Goal: Information Seeking & Learning: Learn about a topic

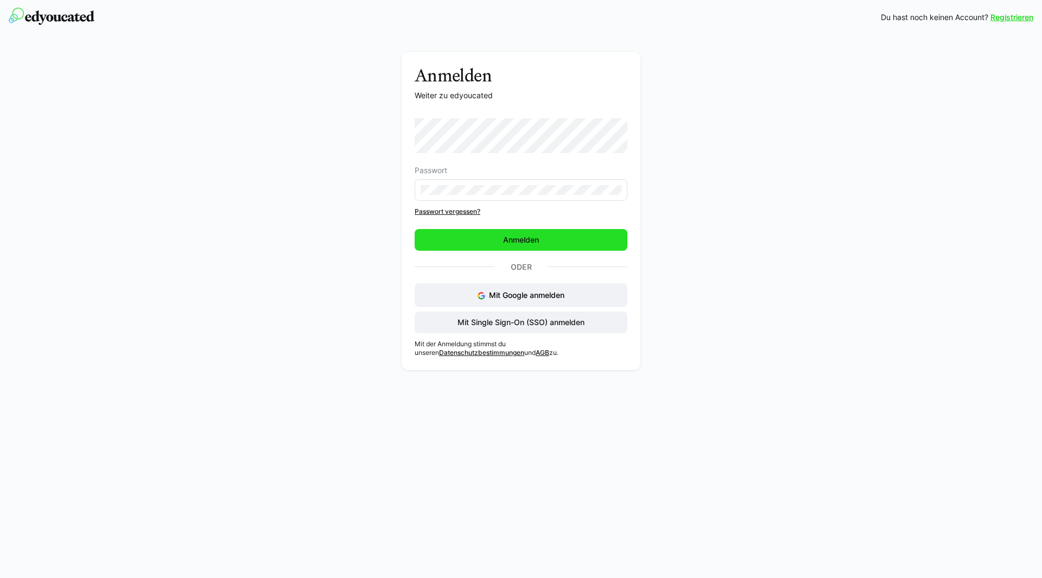
click at [537, 244] on span "Anmelden" at bounding box center [520, 239] width 39 height 11
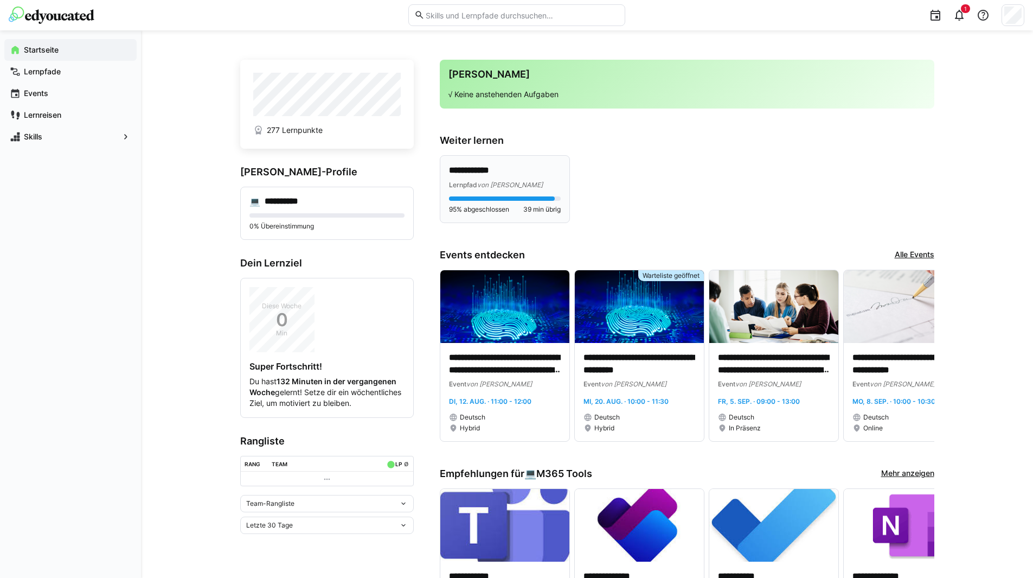
click at [517, 175] on p "**********" at bounding box center [505, 170] width 112 height 12
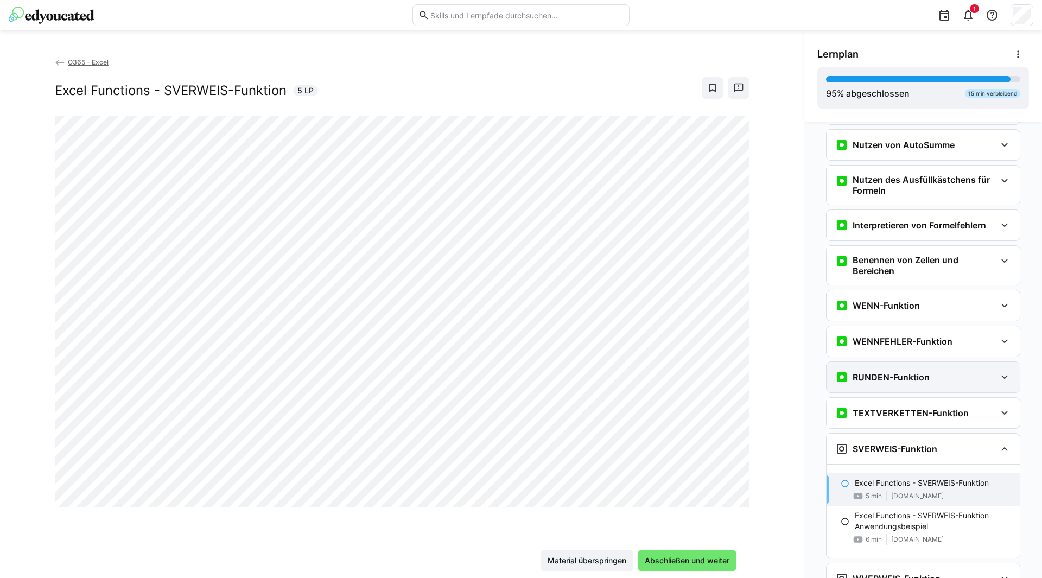
scroll to position [1437, 0]
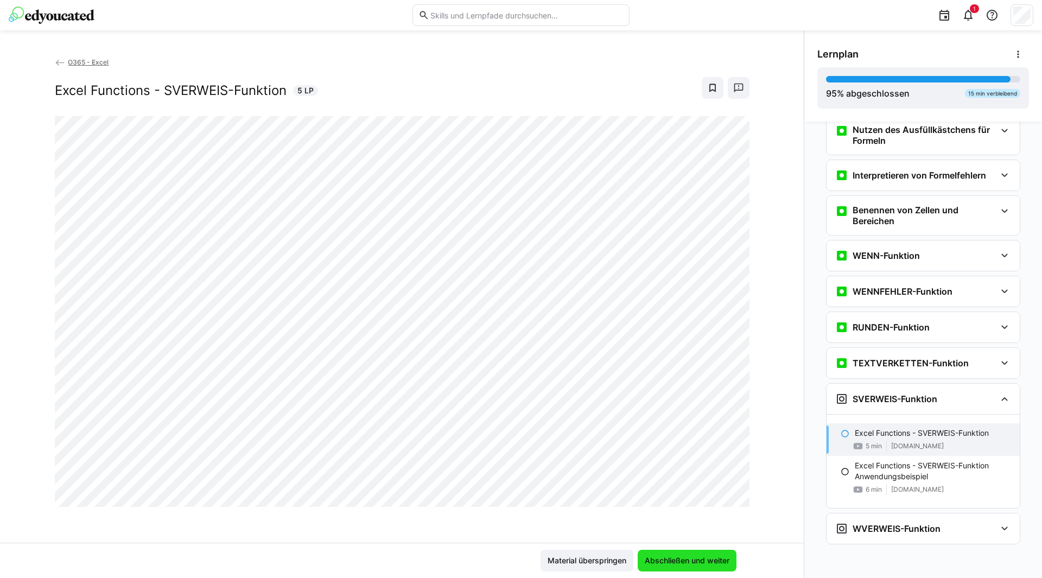
click at [702, 563] on span "Abschließen und weiter" at bounding box center [687, 560] width 88 height 11
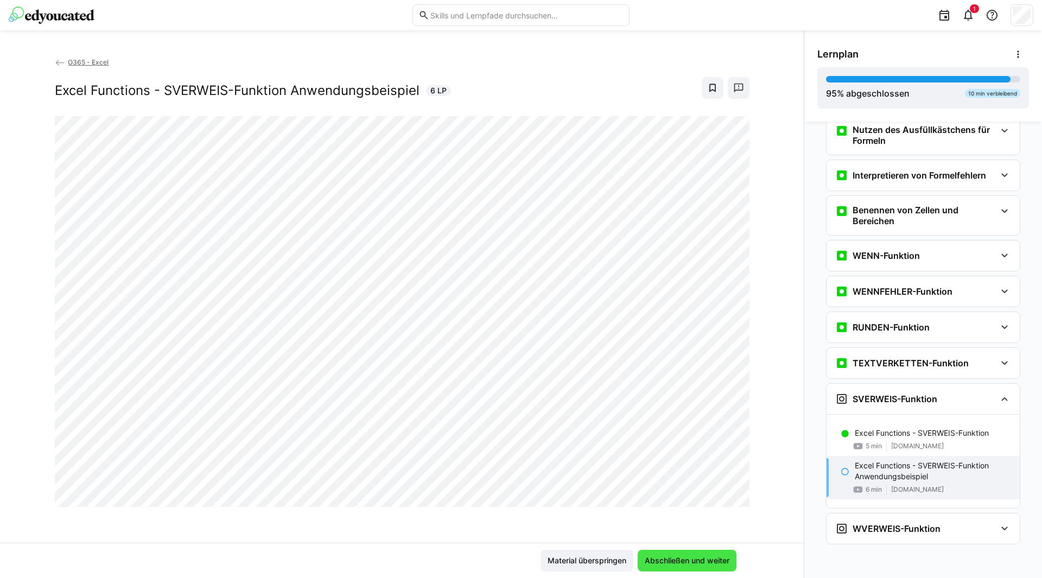
click at [692, 563] on span "Abschließen und weiter" at bounding box center [687, 560] width 88 height 11
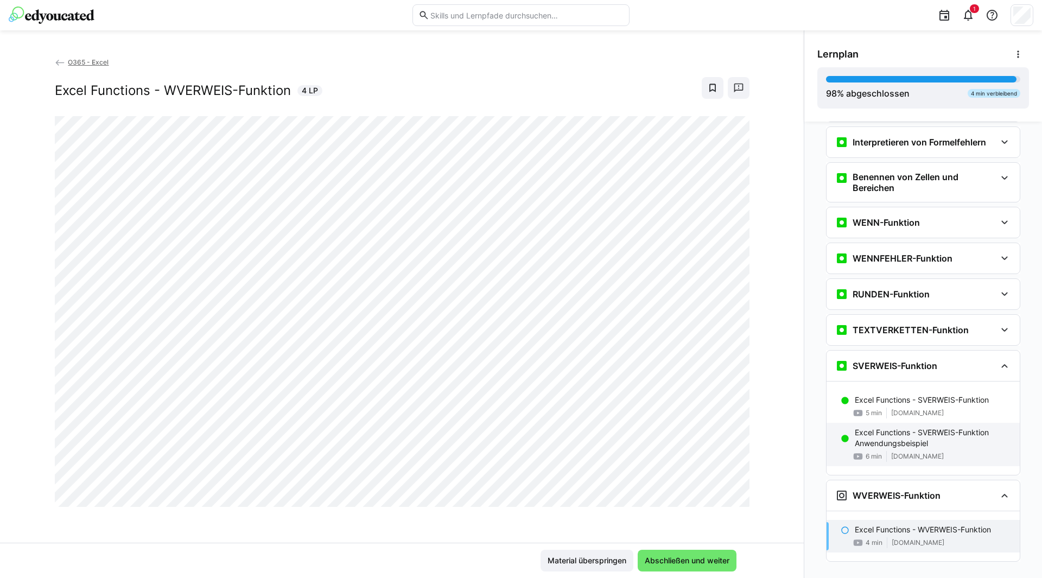
scroll to position [1487, 0]
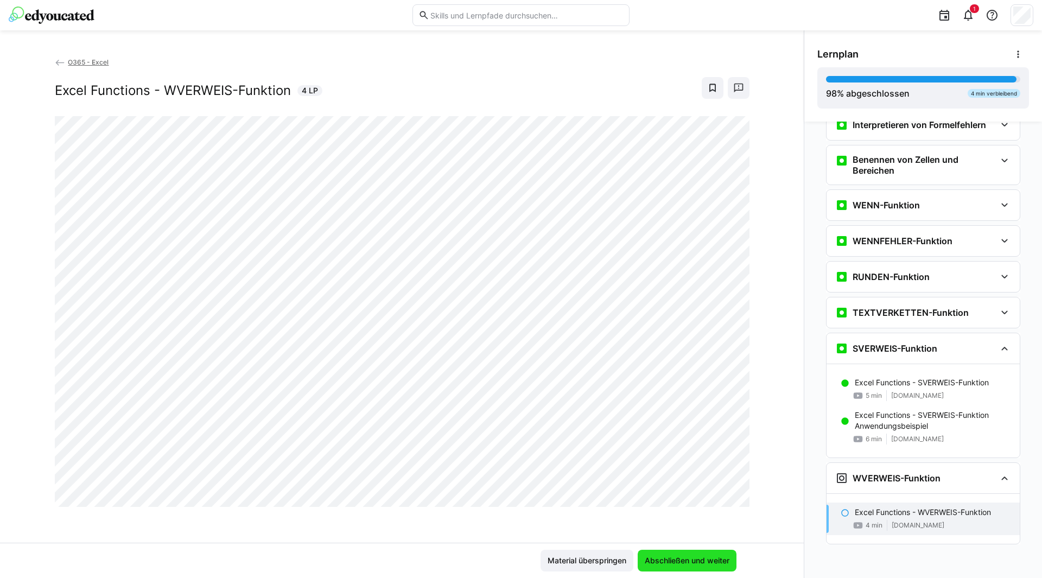
click at [673, 557] on span "Abschließen und weiter" at bounding box center [687, 560] width 88 height 11
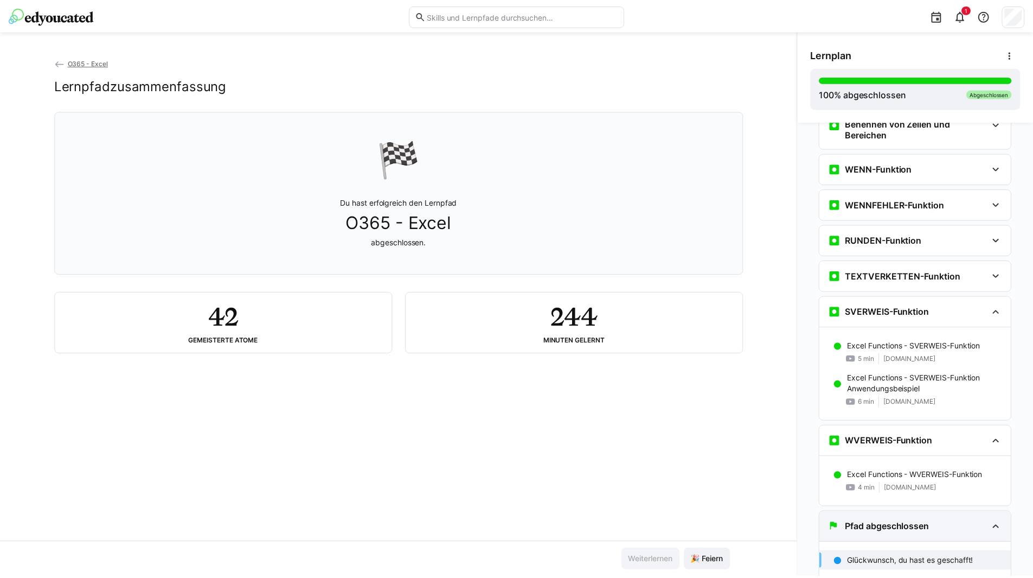
scroll to position [1560, 0]
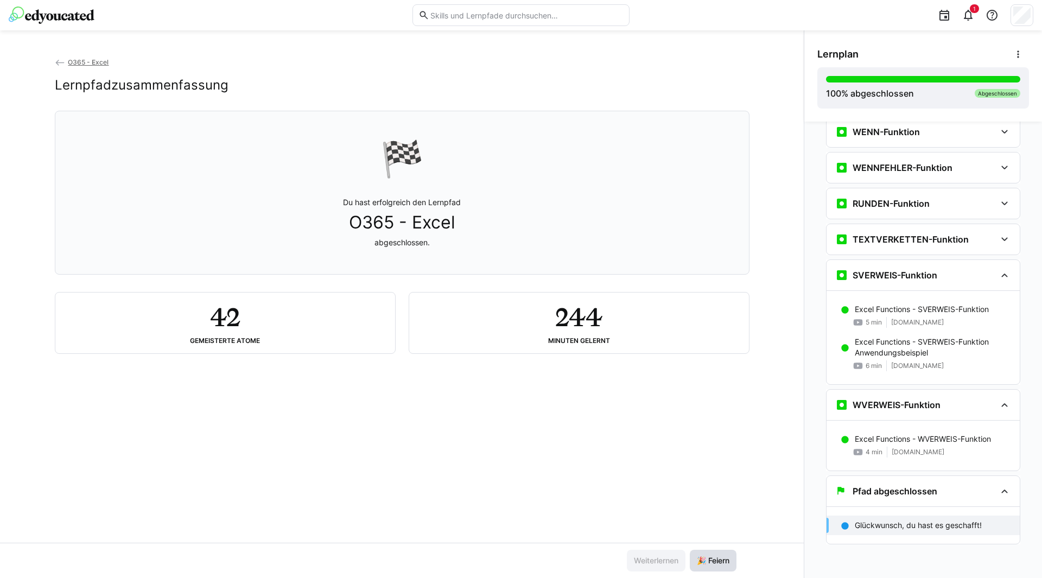
click at [722, 559] on span "🎉 Feiern" at bounding box center [713, 560] width 36 height 11
click at [982, 94] on div "Abgeschlossen" at bounding box center [997, 93] width 46 height 9
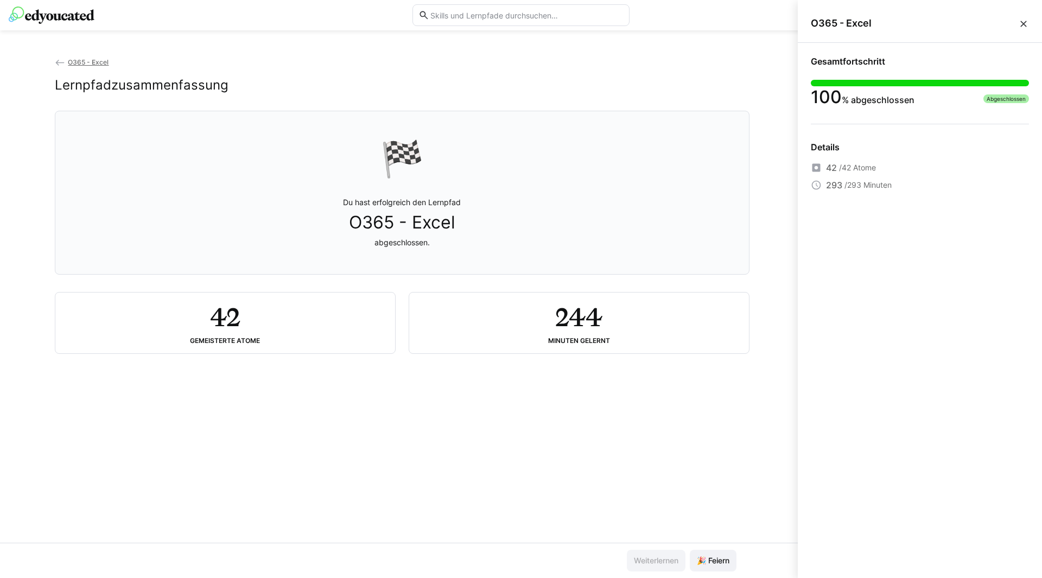
click at [713, 417] on div "O365 - Excel Lernpfadzusammenfassung 🏁 Du hast erfolgreich den Lernpfad O365 - …" at bounding box center [401, 299] width 803 height 486
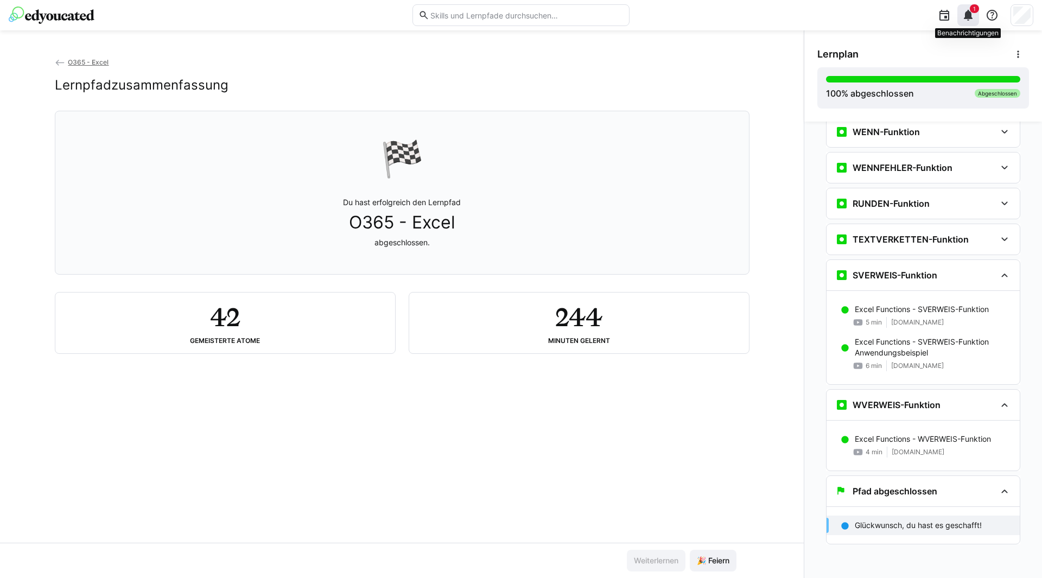
click at [965, 20] on eds-icon at bounding box center [967, 15] width 13 height 13
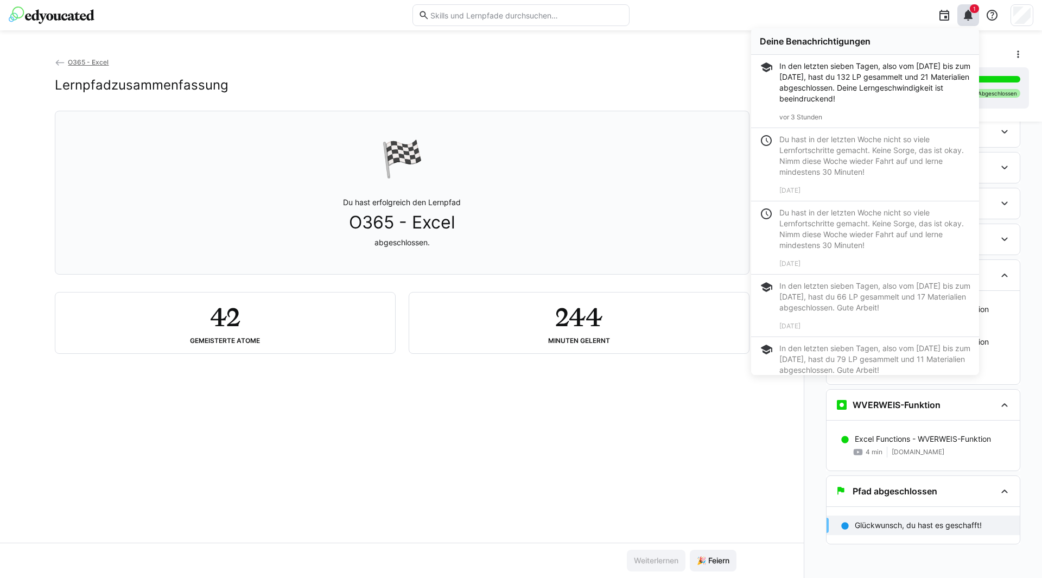
click at [821, 75] on div "In den letzten sieben Tagen, also vom [DATE] bis zum [DATE], hast du 132 LP ges…" at bounding box center [874, 82] width 191 height 43
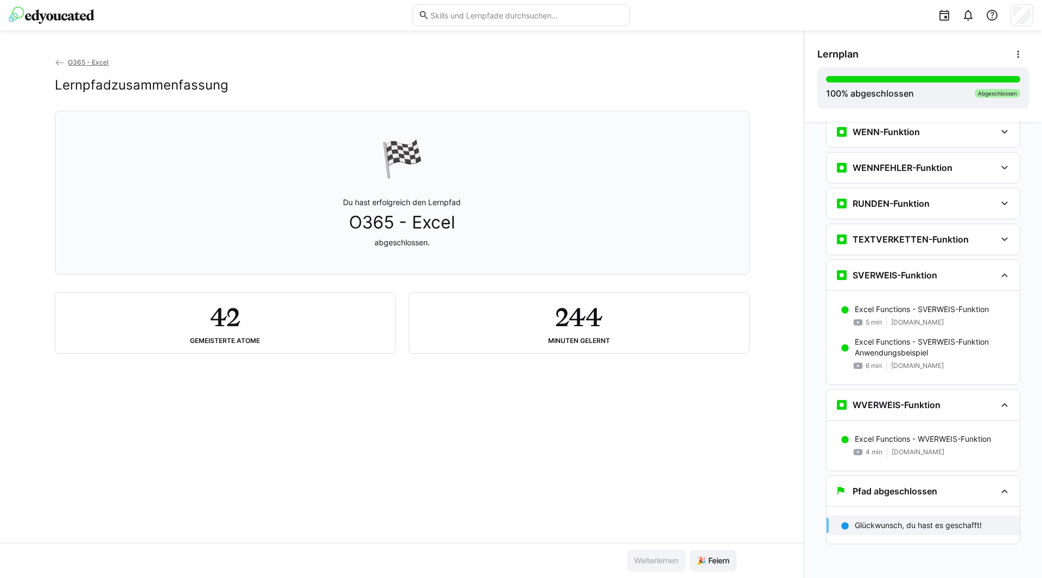
click at [666, 66] on app-back-navigation "O365 - Excel" at bounding box center [402, 62] width 694 height 12
click at [59, 15] on img at bounding box center [52, 15] width 86 height 17
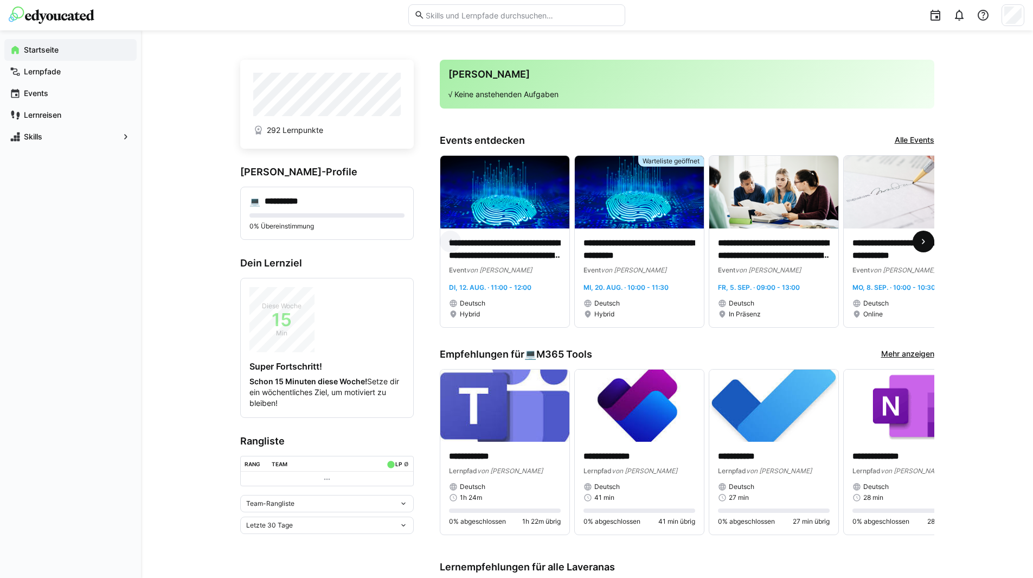
click at [924, 244] on eds-icon at bounding box center [923, 241] width 11 height 11
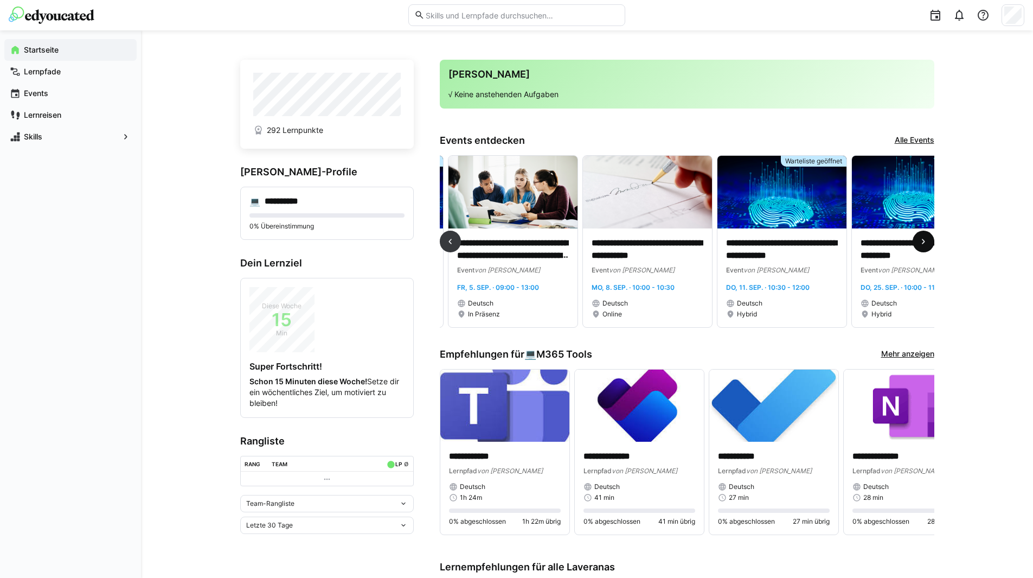
scroll to position [0, 404]
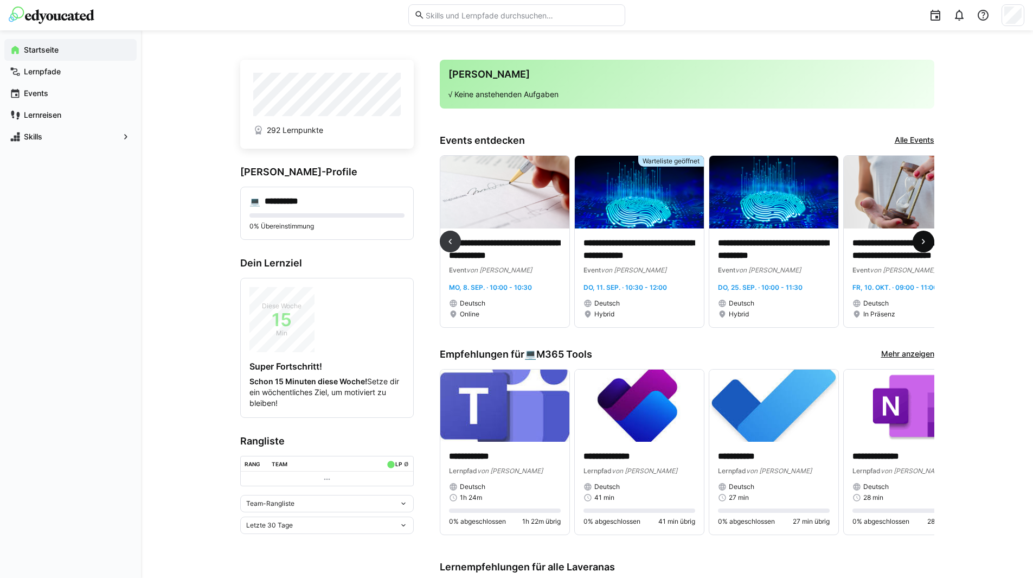
click at [924, 244] on eds-icon at bounding box center [923, 241] width 11 height 11
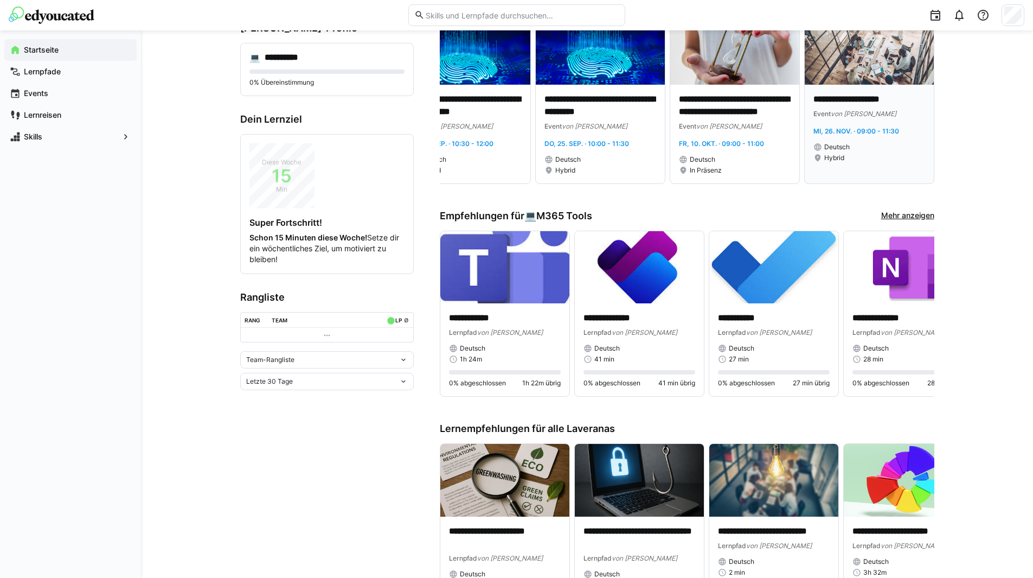
scroll to position [163, 0]
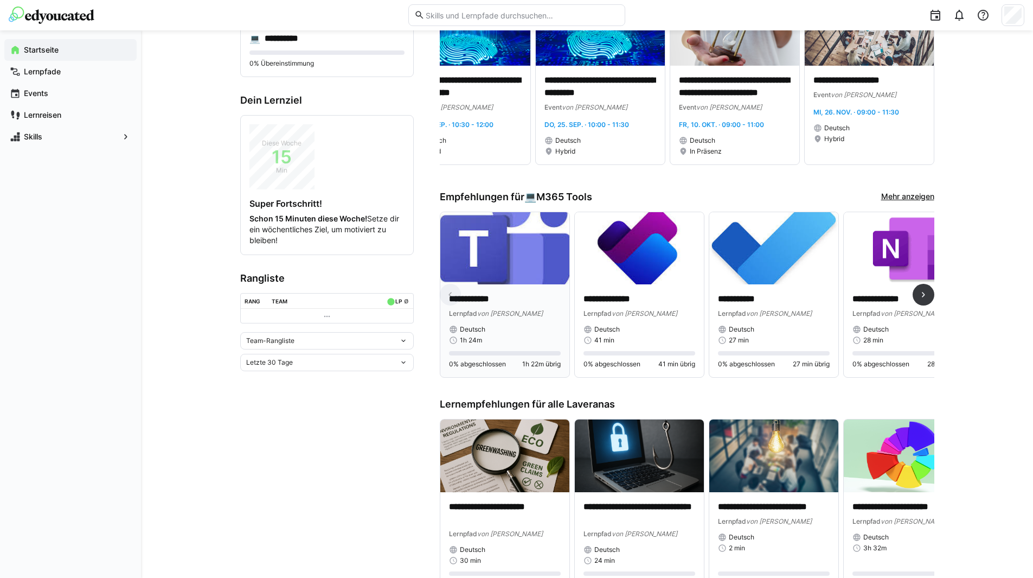
click at [494, 279] on img at bounding box center [505, 248] width 129 height 73
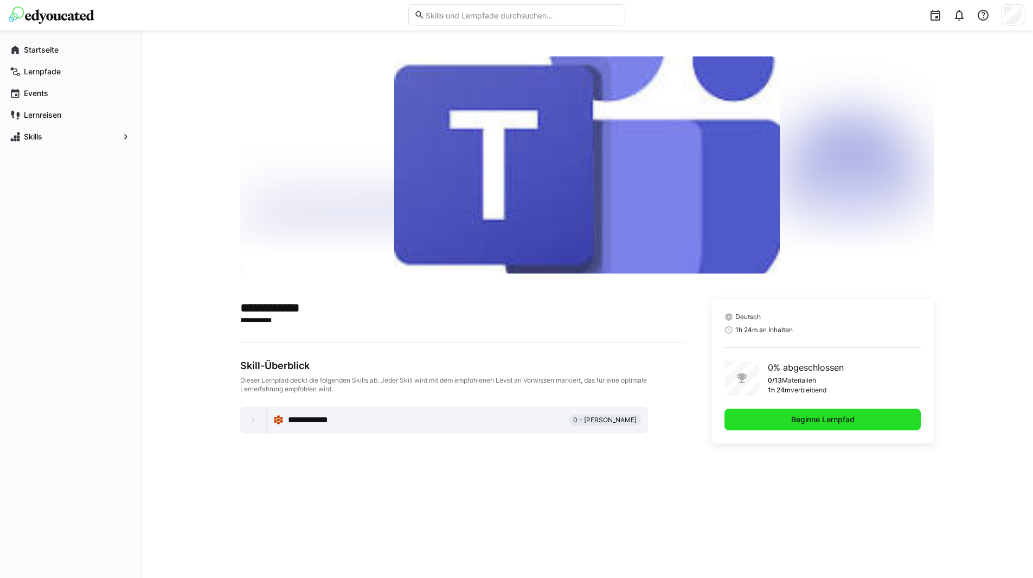
click at [802, 420] on span "Beginne Lernpfad" at bounding box center [823, 419] width 67 height 11
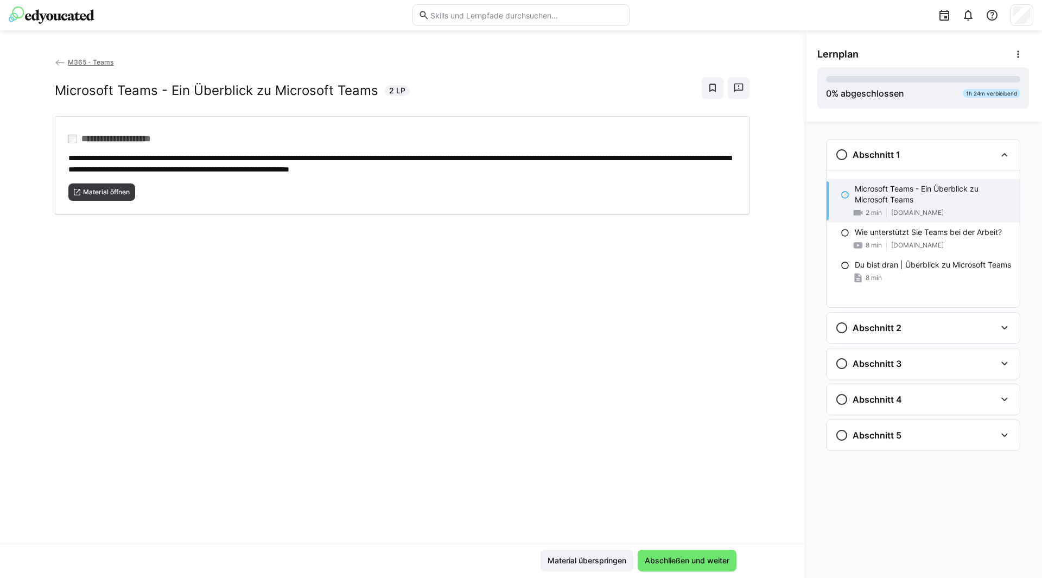
drag, startPoint x: 110, startPoint y: 192, endPoint x: 185, endPoint y: 219, distance: 79.8
click at [298, 251] on div "**********" at bounding box center [401, 299] width 803 height 486
click at [98, 189] on span "Material öffnen" at bounding box center [106, 192] width 49 height 9
drag, startPoint x: 706, startPoint y: 559, endPoint x: 520, endPoint y: 337, distance: 289.6
click at [520, 337] on app-classroom-main-layout "**********" at bounding box center [401, 316] width 803 height 521
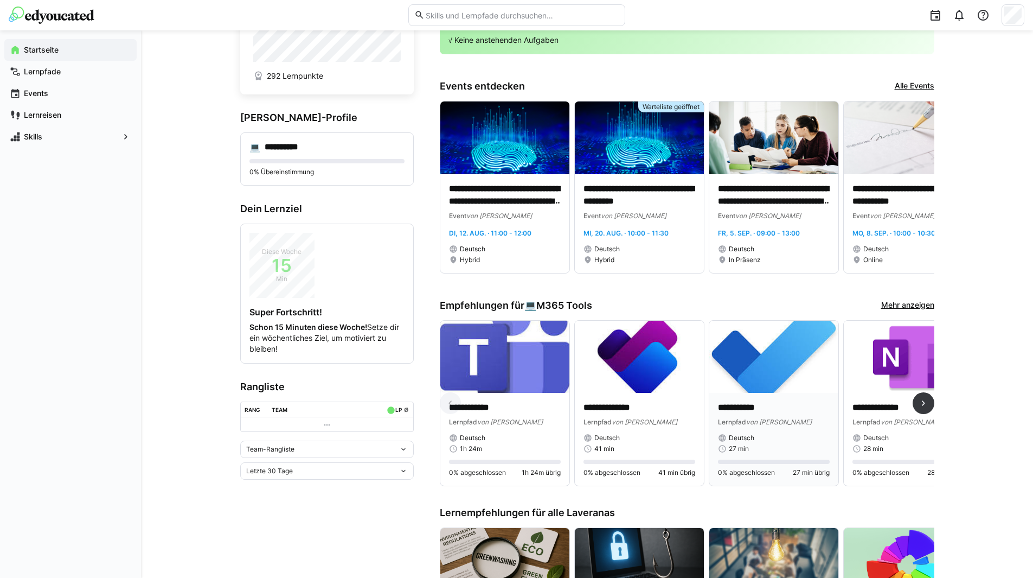
scroll to position [109, 0]
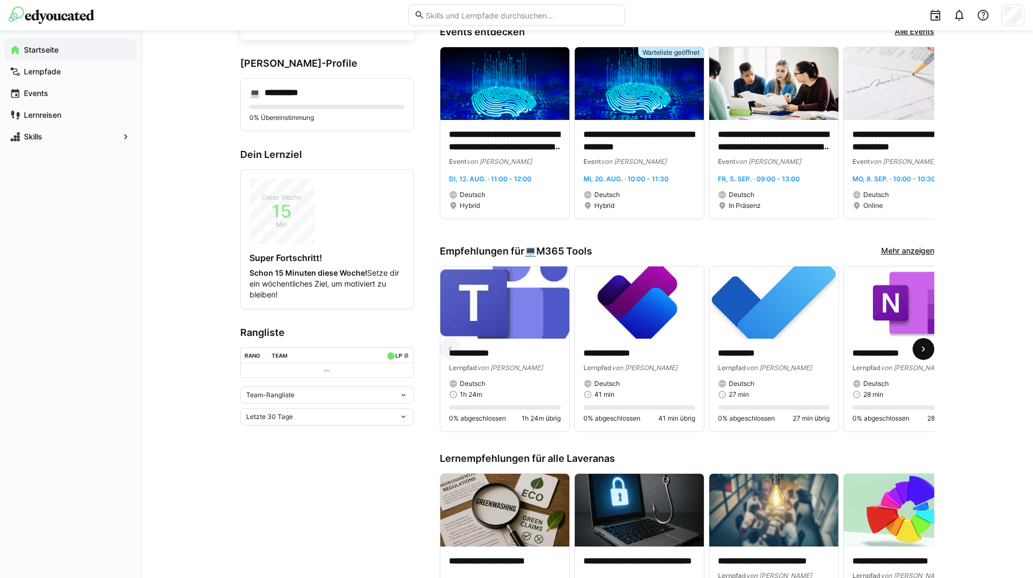
click at [924, 349] on eds-icon at bounding box center [923, 348] width 11 height 11
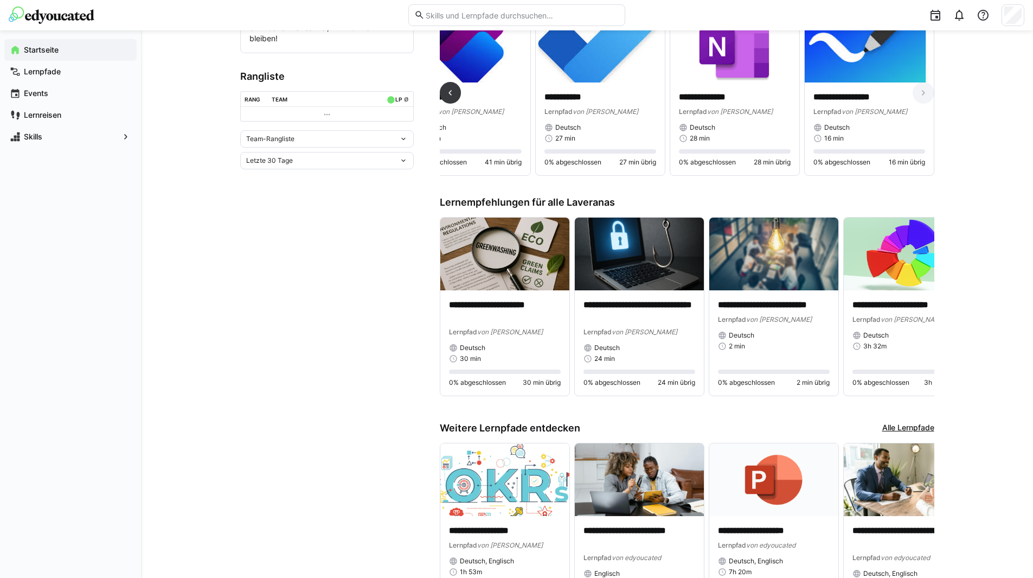
scroll to position [380, 0]
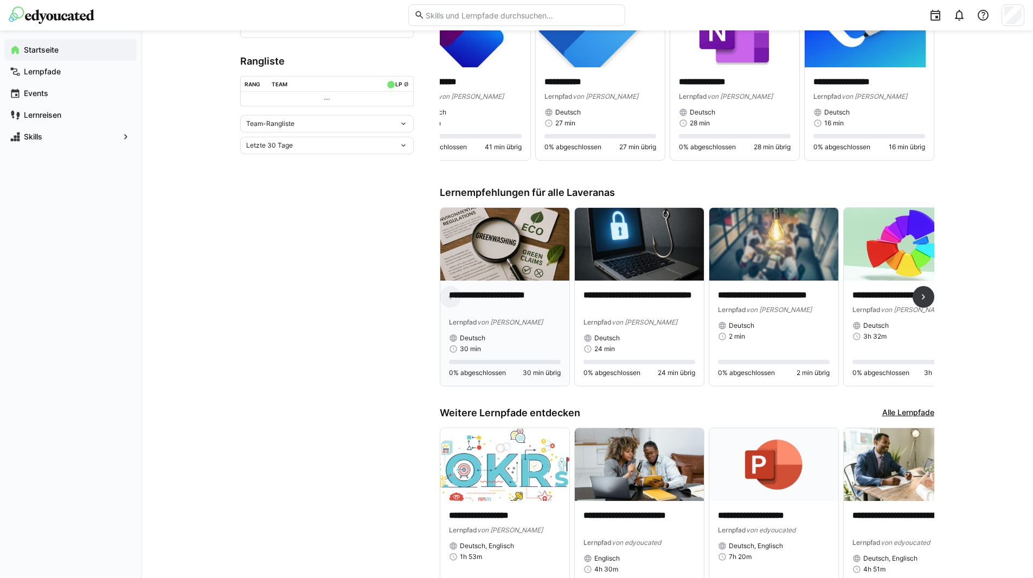
drag, startPoint x: 478, startPoint y: 298, endPoint x: 470, endPoint y: 298, distance: 7.6
click at [470, 298] on p "**********" at bounding box center [505, 301] width 112 height 25
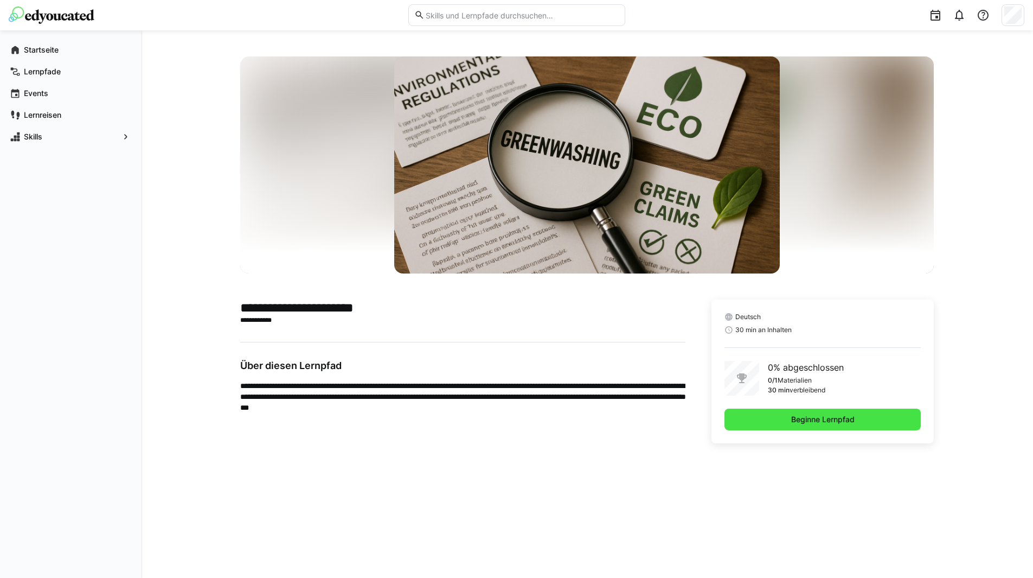
click at [857, 429] on span "Beginne Lernpfad" at bounding box center [823, 420] width 197 height 22
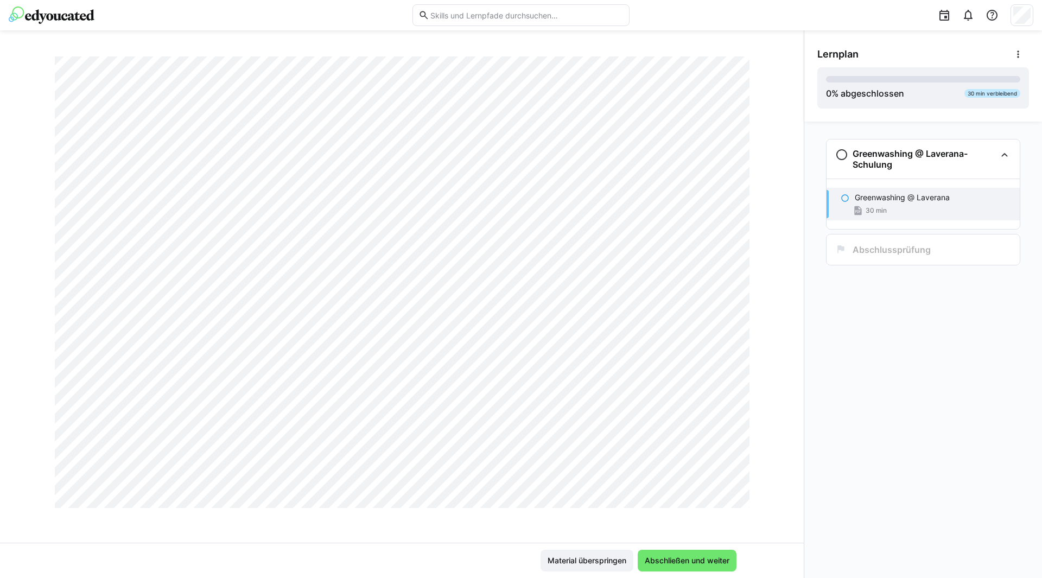
scroll to position [18187, 0]
click at [676, 562] on span "Abschließen und weiter" at bounding box center [687, 560] width 88 height 11
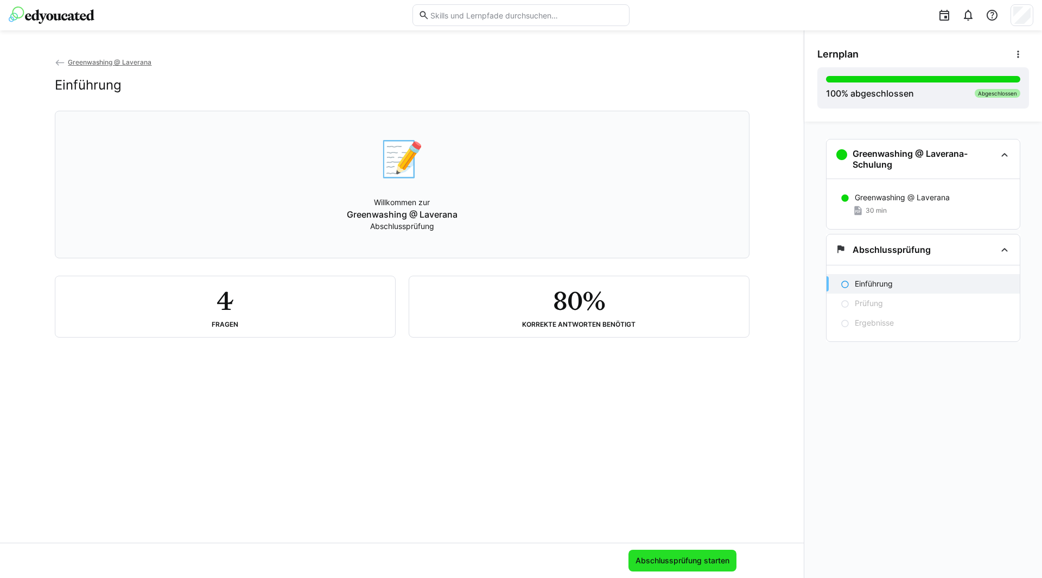
click at [686, 558] on span "Abschlussprüfung starten" at bounding box center [682, 560] width 97 height 11
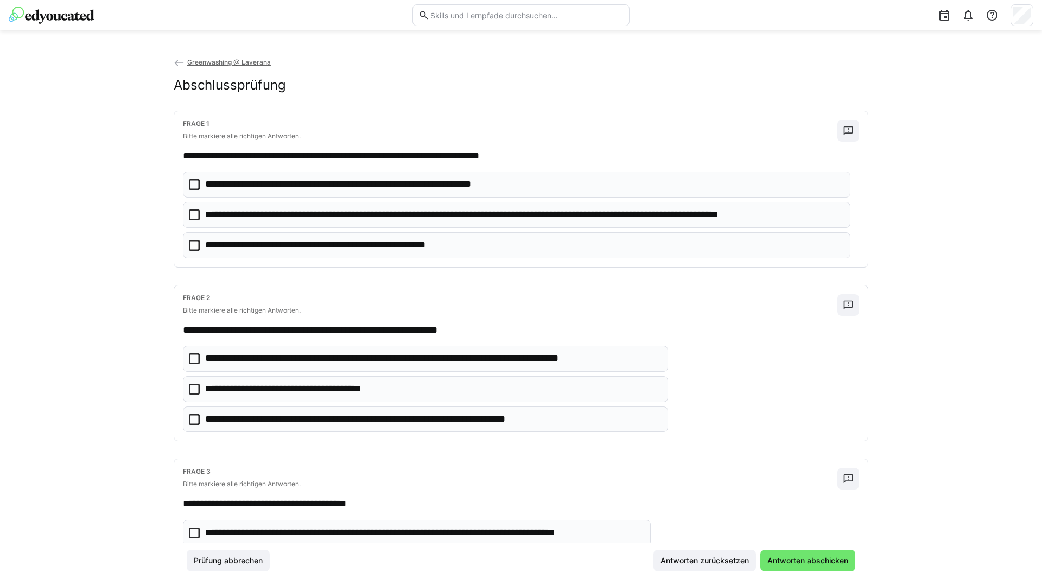
click at [192, 214] on icon at bounding box center [194, 214] width 11 height 11
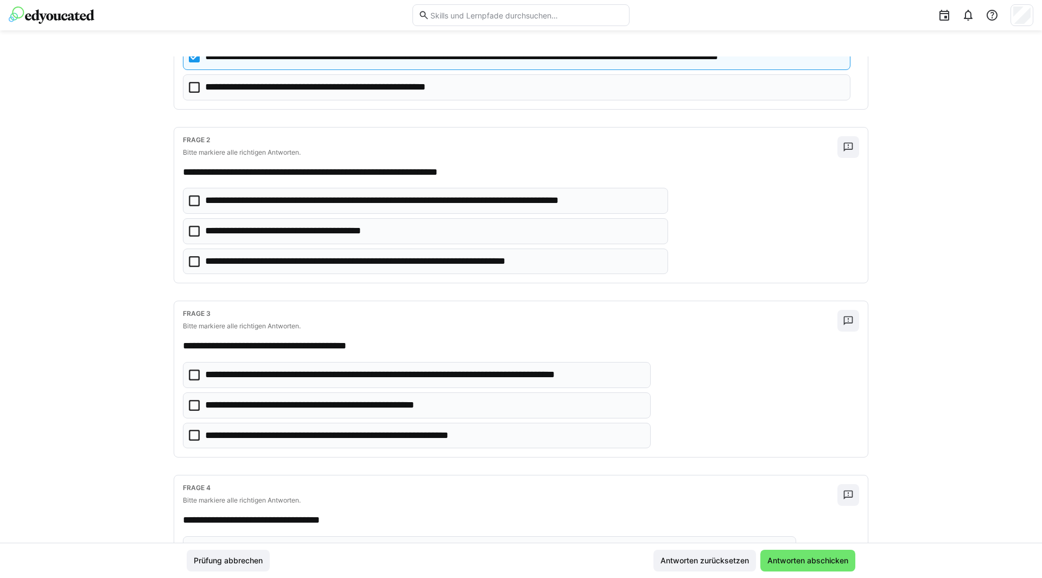
scroll to position [163, 0]
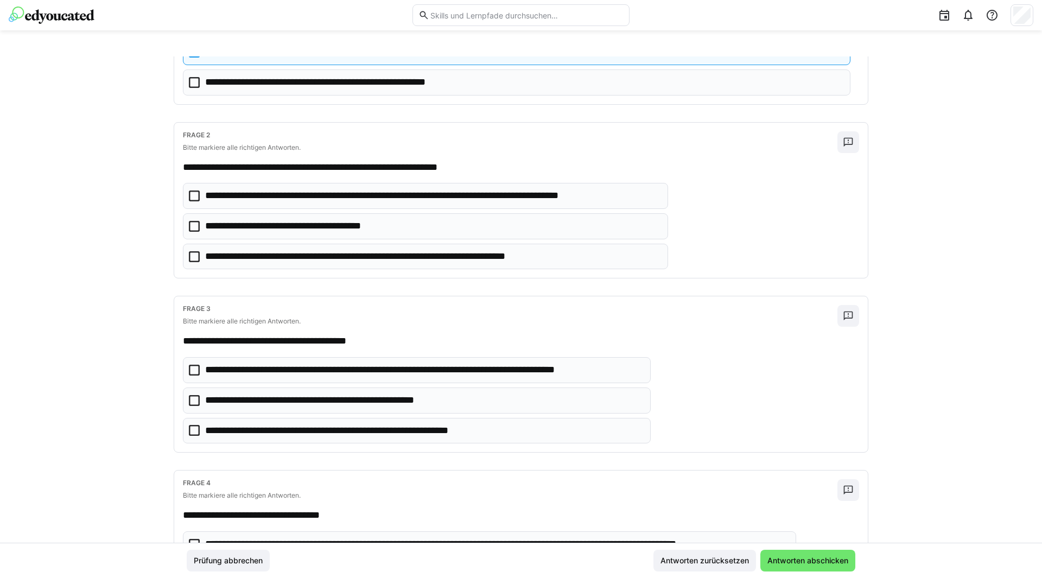
click at [189, 197] on icon at bounding box center [194, 195] width 11 height 11
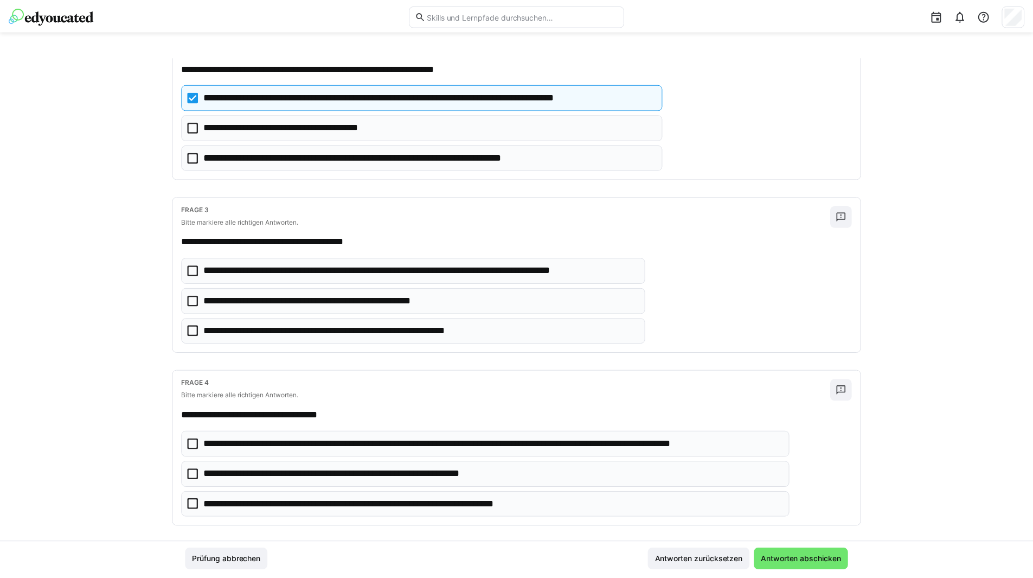
scroll to position [273, 0]
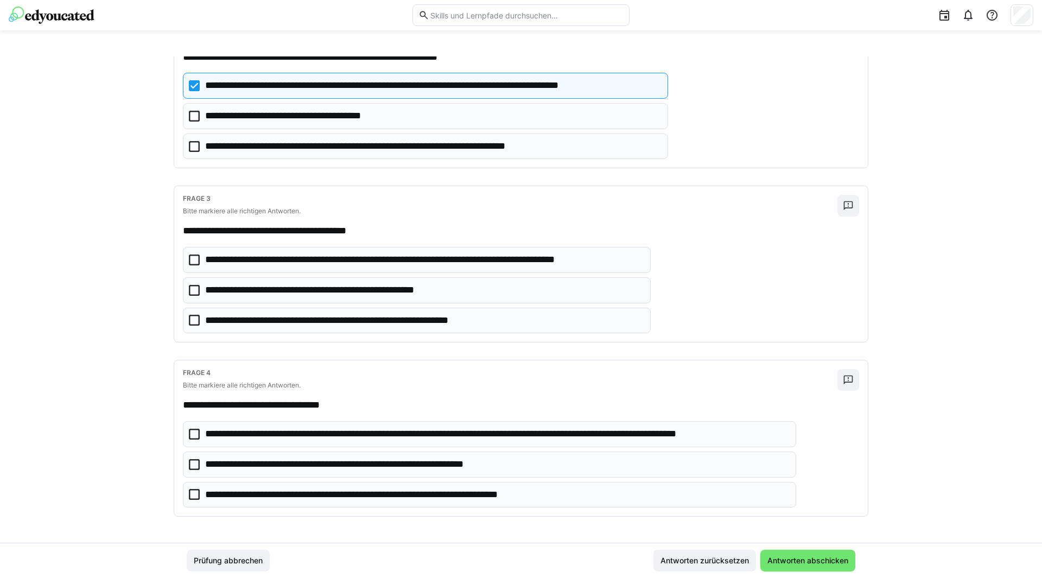
click at [190, 260] on icon at bounding box center [194, 259] width 11 height 11
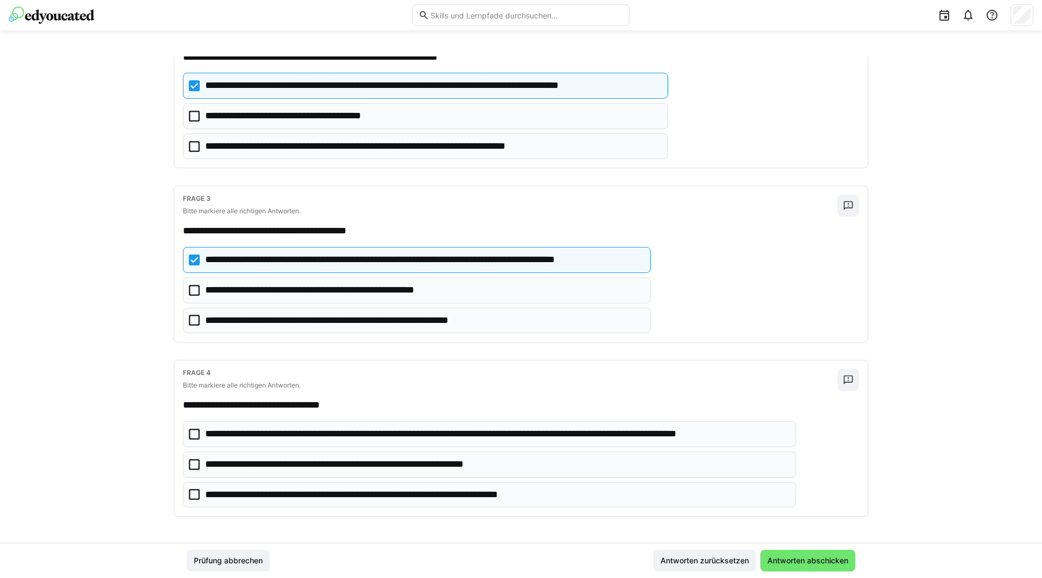
click at [193, 435] on icon at bounding box center [194, 434] width 11 height 11
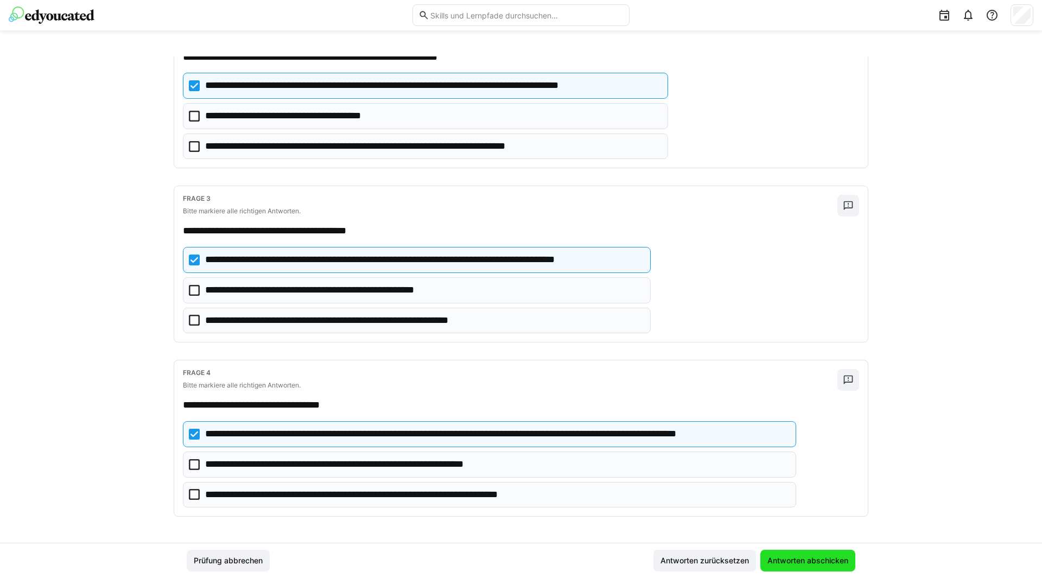
click at [787, 564] on span "Antworten abschicken" at bounding box center [807, 560] width 84 height 11
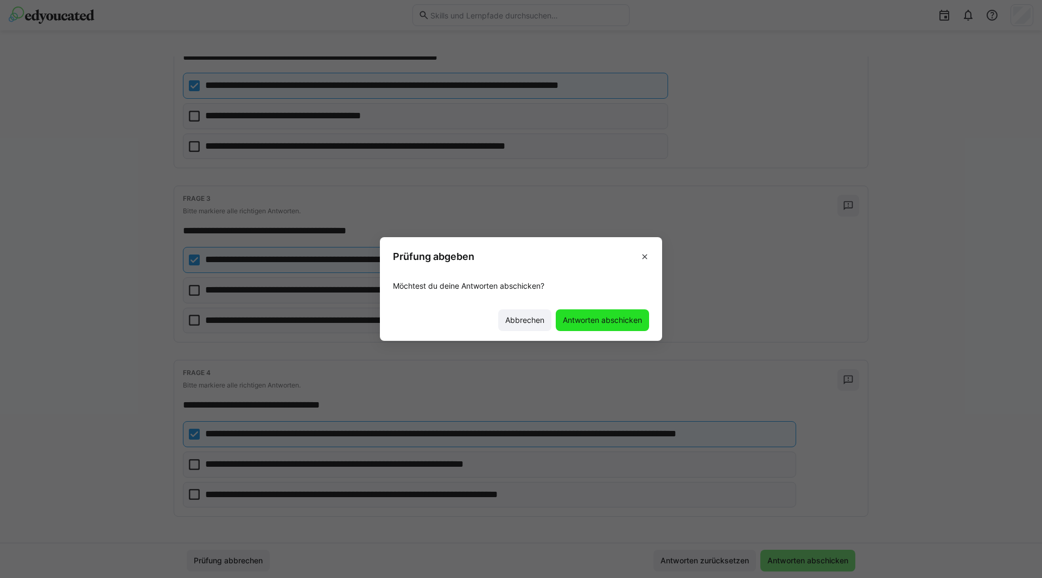
click at [578, 317] on span "Antworten abschicken" at bounding box center [602, 320] width 82 height 11
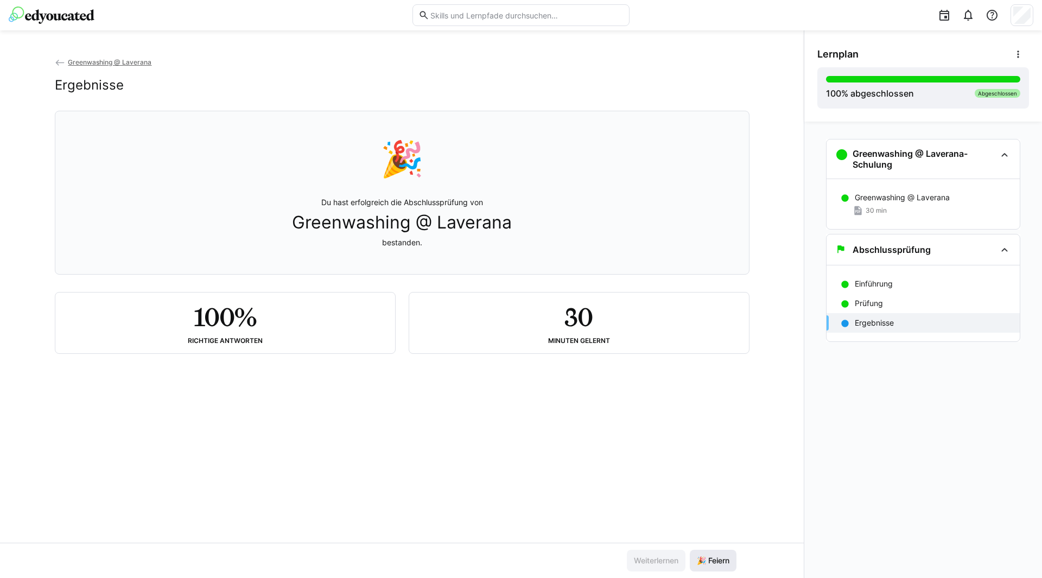
click at [702, 560] on span "🎉 Feiern" at bounding box center [713, 560] width 36 height 11
click at [56, 18] on img at bounding box center [52, 15] width 86 height 17
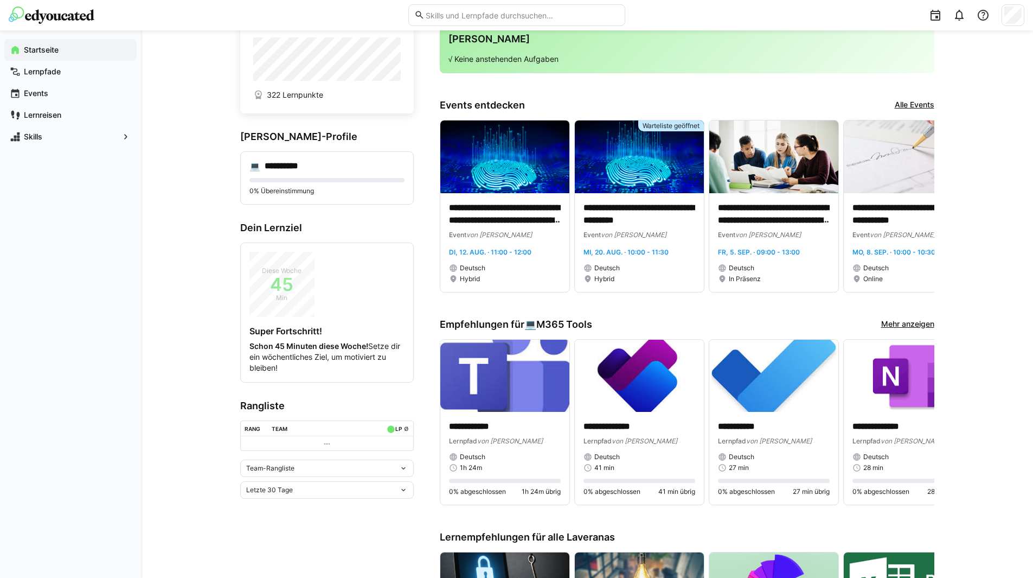
scroll to position [54, 0]
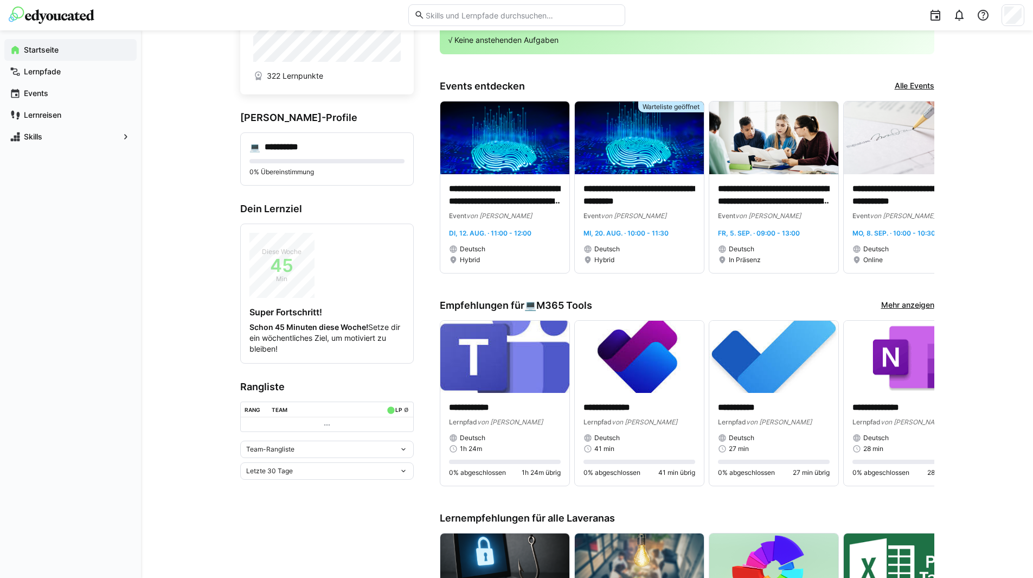
click at [401, 449] on eds-icon at bounding box center [403, 449] width 9 height 9
click at [264, 471] on div "Team-Rangliste" at bounding box center [327, 472] width 161 height 9
click at [403, 451] on eds-icon at bounding box center [403, 449] width 9 height 9
click at [275, 469] on div "Team-Rangliste" at bounding box center [327, 472] width 161 height 9
click at [401, 469] on eds-icon at bounding box center [403, 471] width 9 height 9
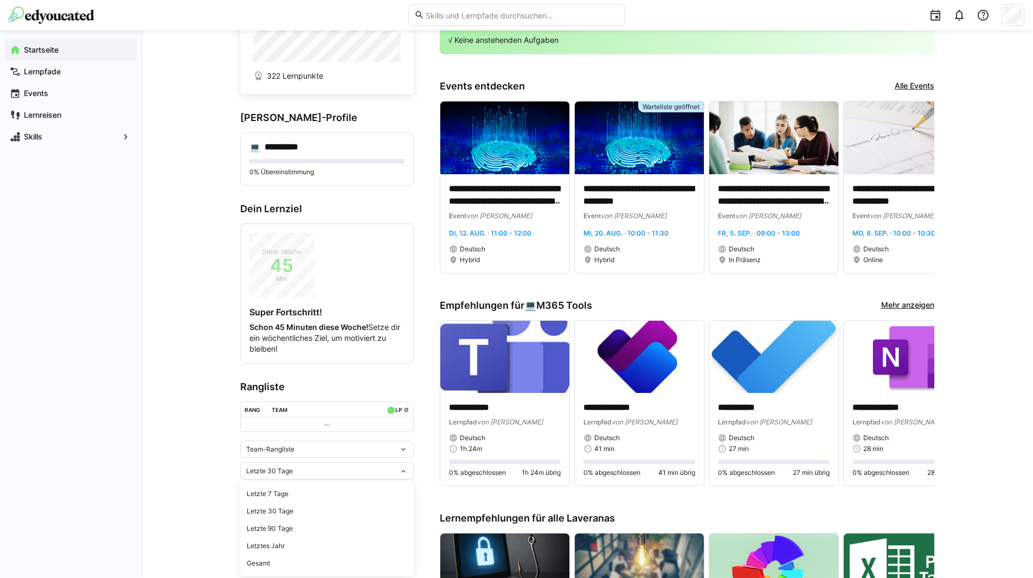
click at [202, 482] on div "**********" at bounding box center [587, 476] width 892 height 1001
click at [404, 470] on eds-icon at bounding box center [403, 471] width 9 height 9
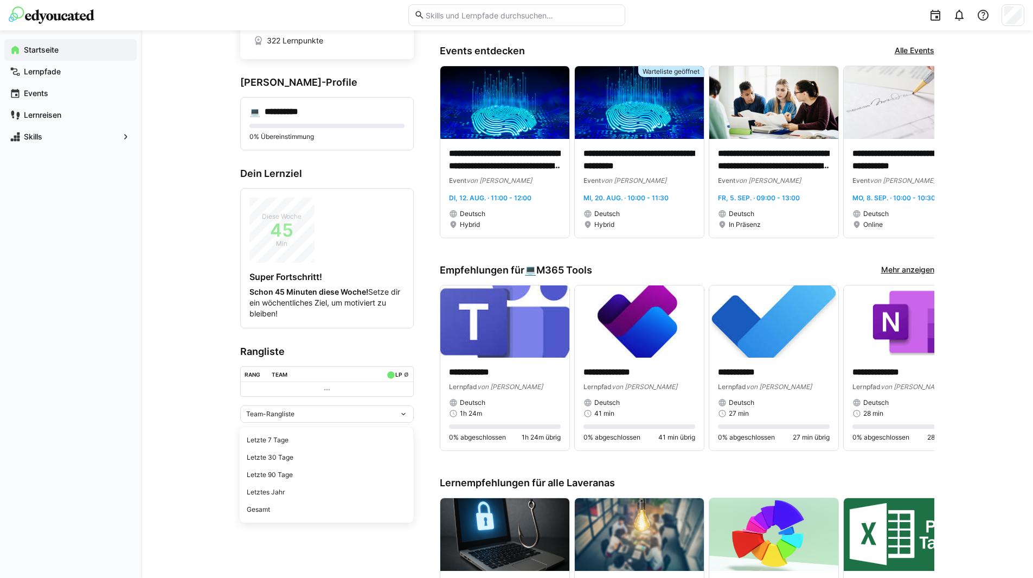
scroll to position [109, 0]
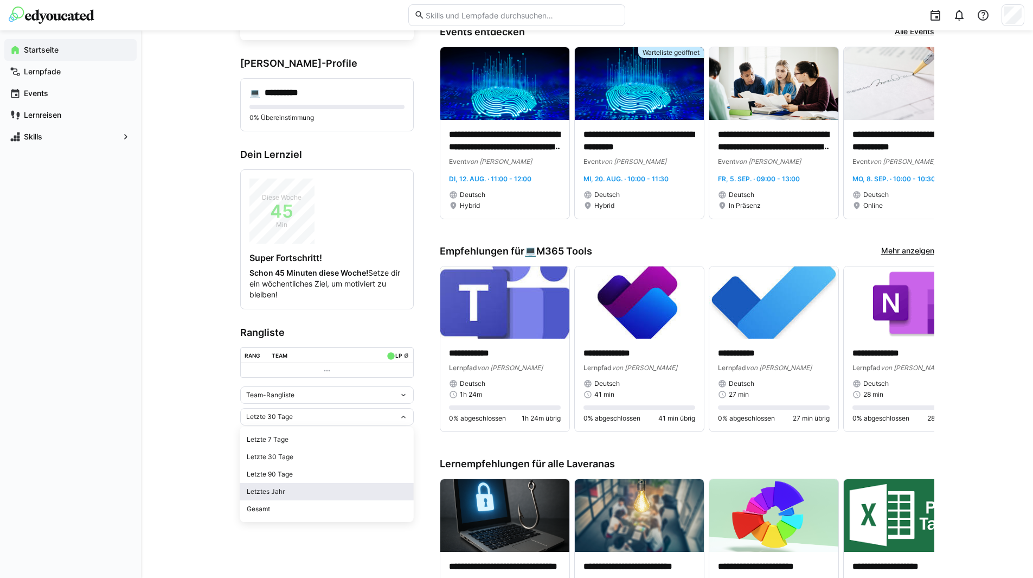
click at [322, 494] on div "Letztes Jahr" at bounding box center [327, 491] width 161 height 9
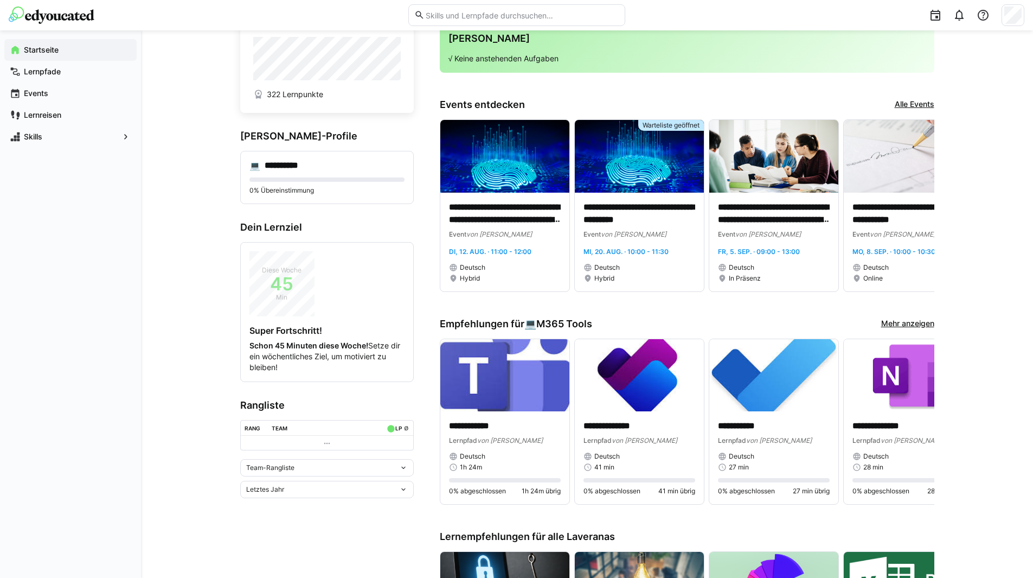
scroll to position [0, 0]
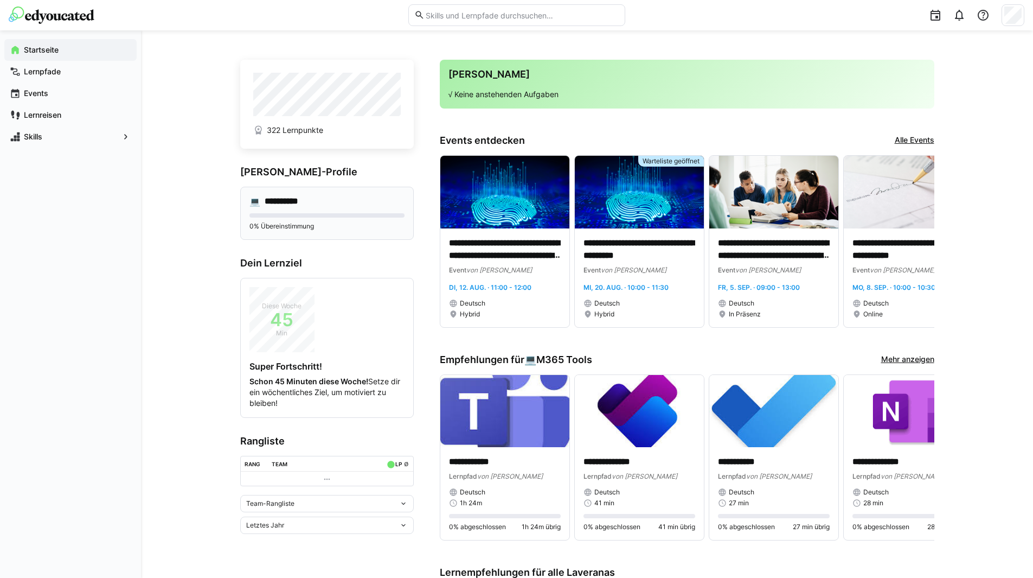
drag, startPoint x: 335, startPoint y: 213, endPoint x: 320, endPoint y: 216, distance: 15.4
click at [320, 216] on eds-progress at bounding box center [327, 215] width 155 height 4
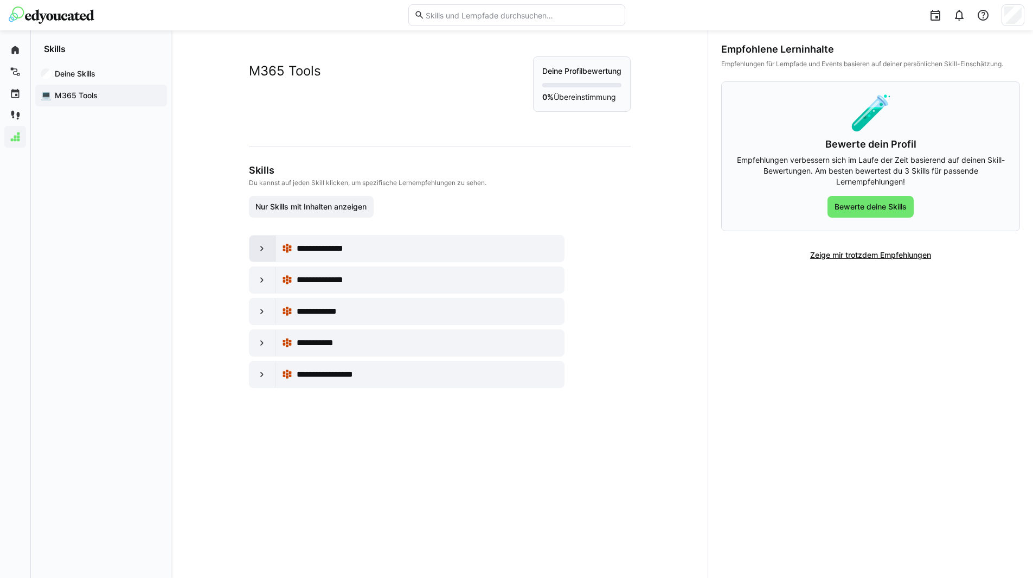
click at [257, 248] on eds-icon at bounding box center [262, 248] width 11 height 11
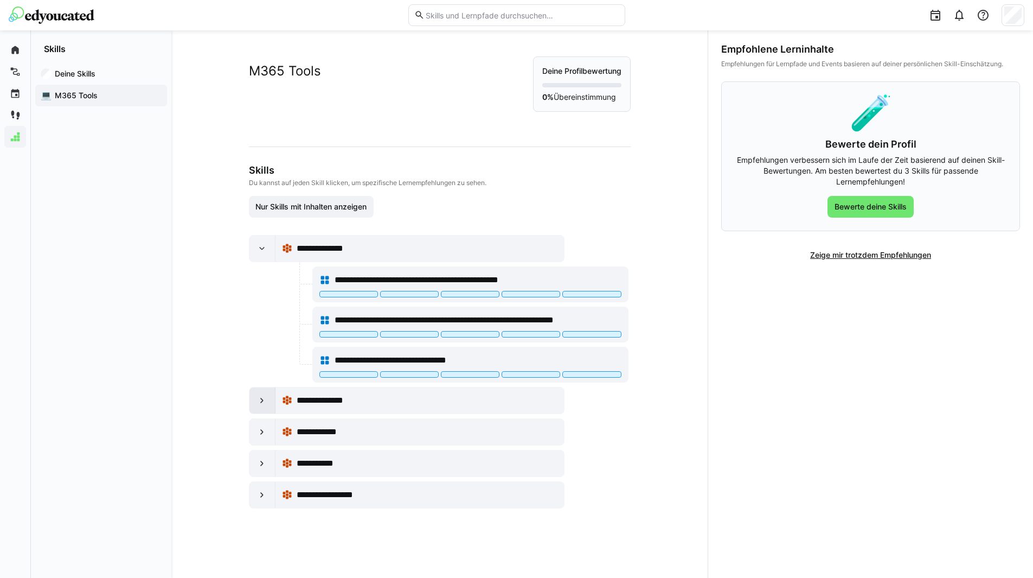
click at [258, 398] on eds-icon at bounding box center [262, 400] width 11 height 11
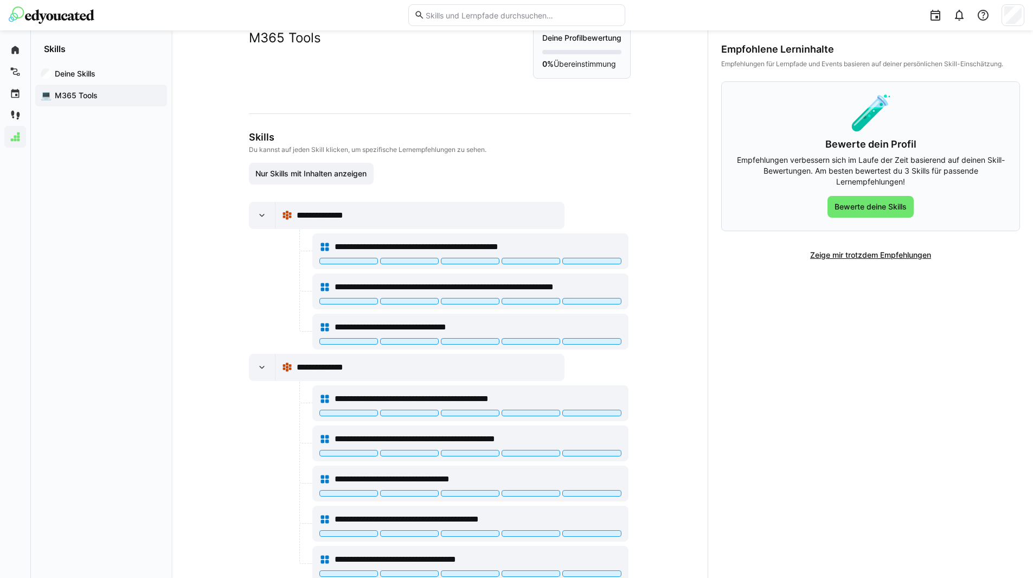
scroll to position [157, 0]
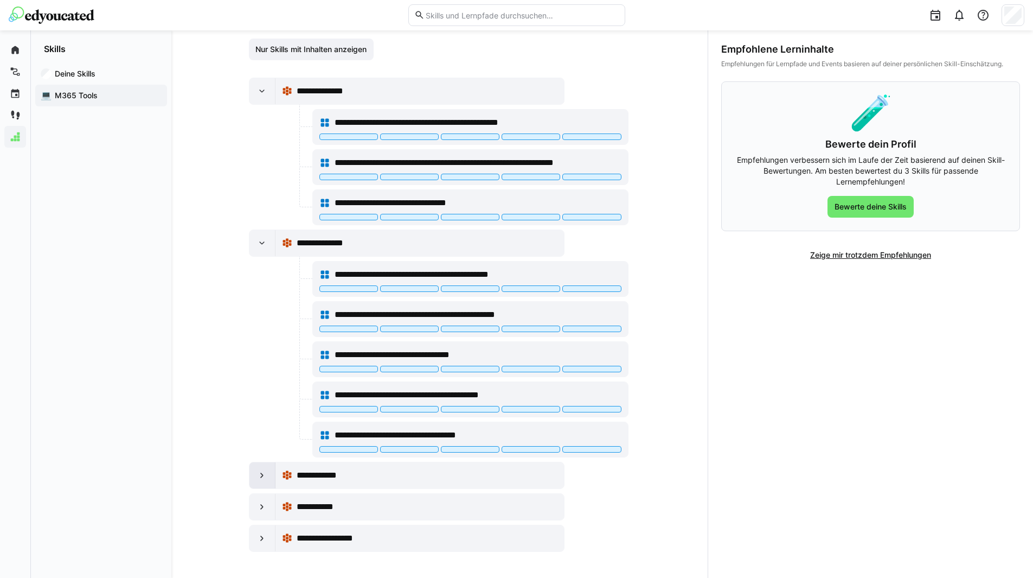
click at [259, 479] on eds-icon at bounding box center [262, 475] width 11 height 11
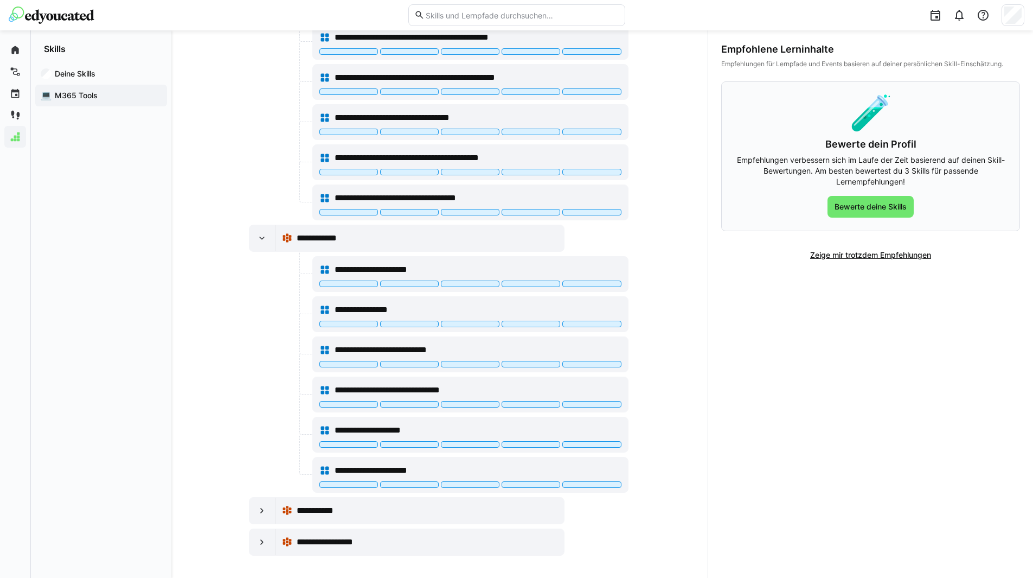
scroll to position [398, 0]
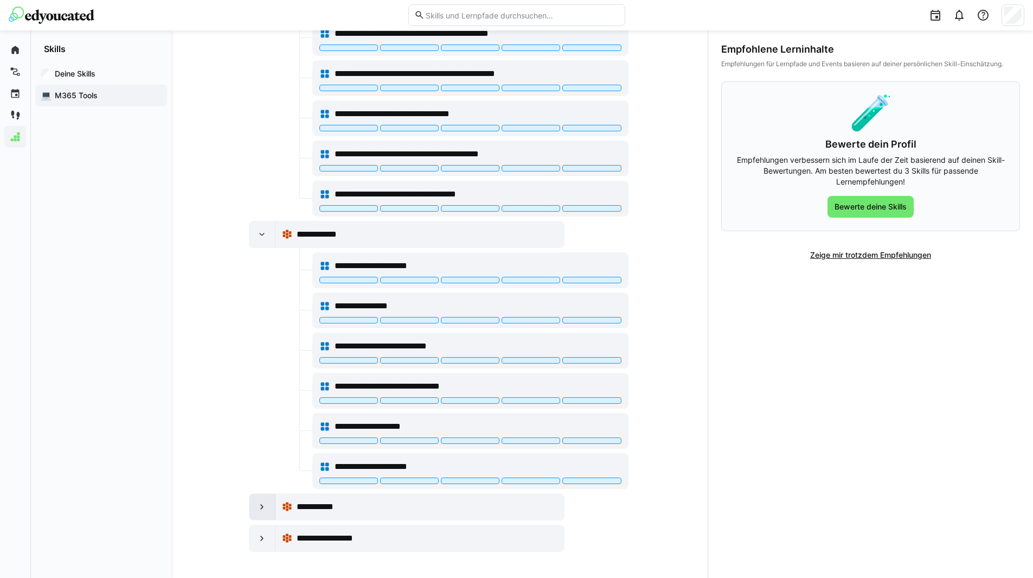
click at [258, 508] on eds-icon at bounding box center [262, 506] width 11 height 11
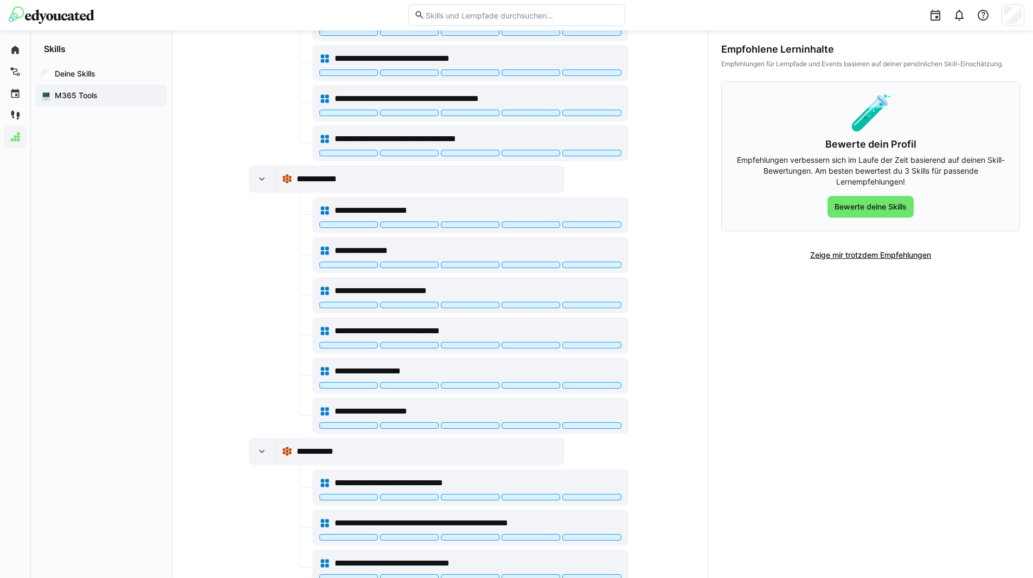
scroll to position [519, 0]
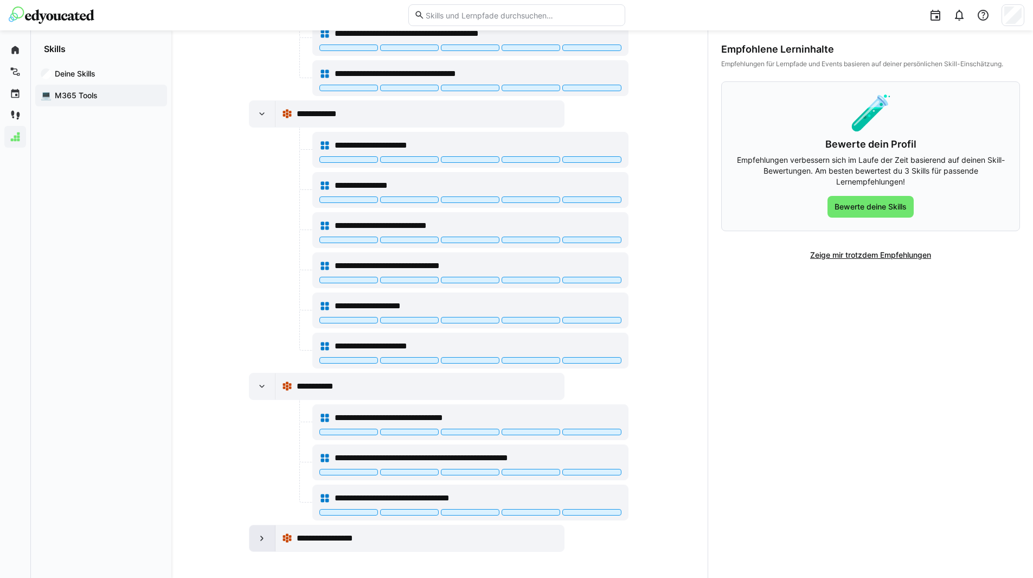
click at [258, 540] on eds-icon at bounding box center [262, 538] width 11 height 11
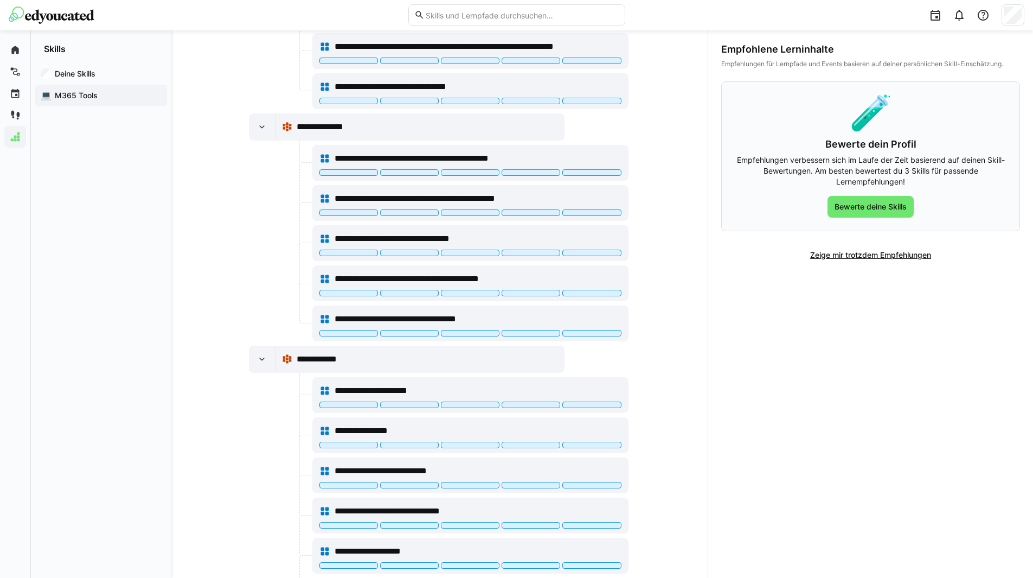
scroll to position [0, 0]
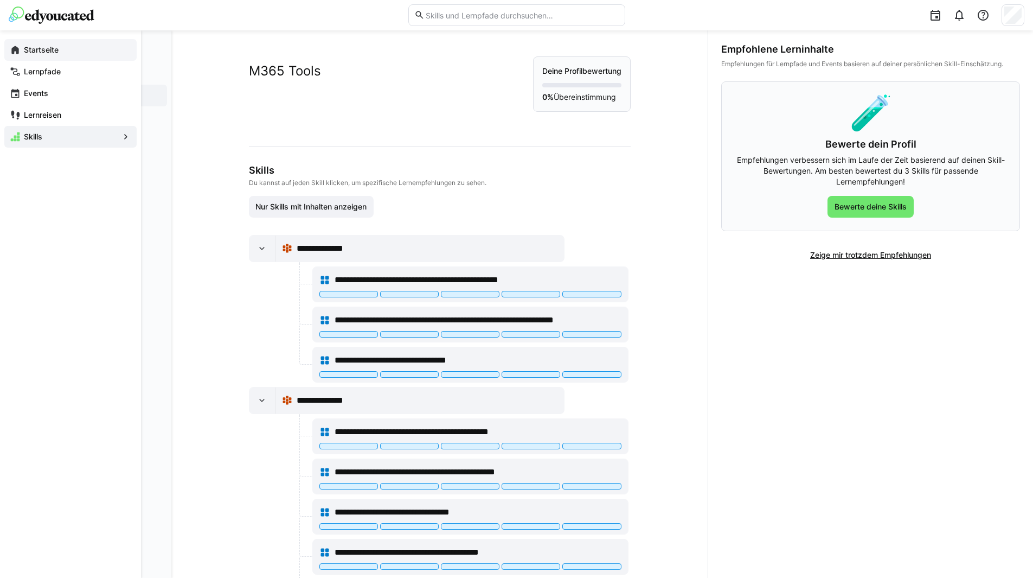
click at [0, 0] on app-navigation-label "Startseite" at bounding box center [0, 0] width 0 height 0
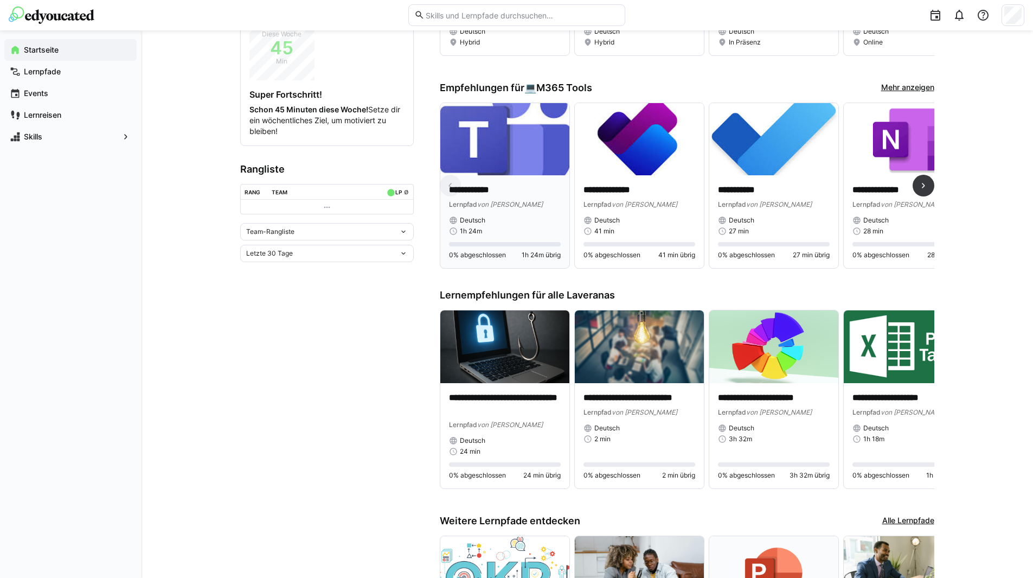
scroll to position [109, 0]
